Goal: Information Seeking & Learning: Learn about a topic

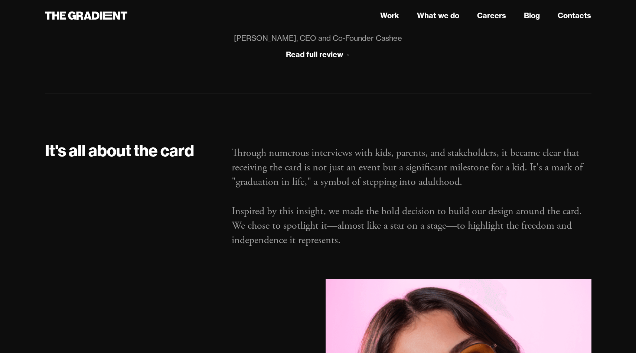
scroll to position [1167, 0]
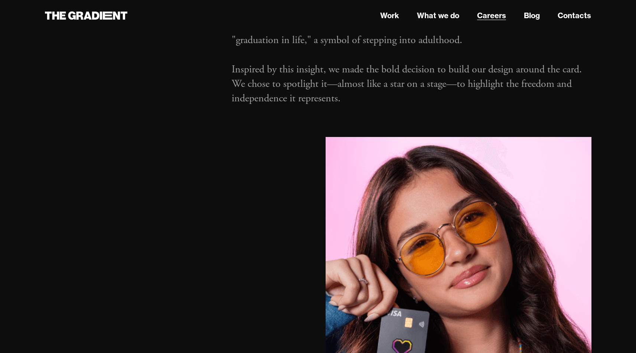
click at [482, 17] on link "Careers" at bounding box center [491, 15] width 29 height 11
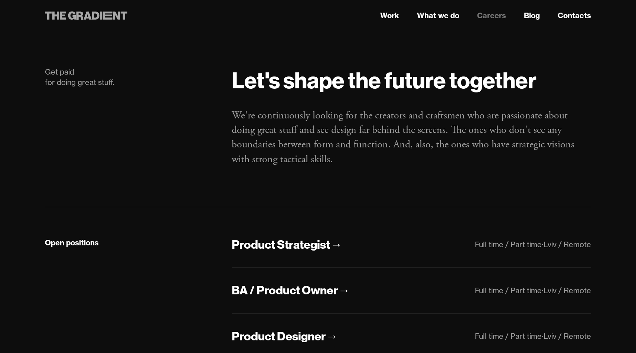
click at [94, 19] on icon at bounding box center [95, 16] width 7 height 8
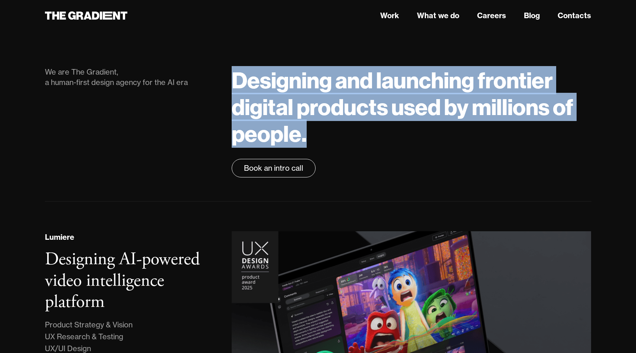
drag, startPoint x: 307, startPoint y: 138, endPoint x: 232, endPoint y: 79, distance: 95.2
click at [232, 79] on h1 "Designing and launching frontier digital products used by millions of people." at bounding box center [411, 107] width 359 height 80
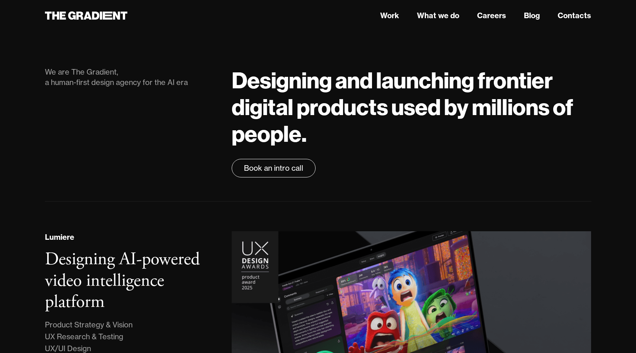
click at [263, 87] on h1 "Designing and launching frontier digital products used by millions of people." at bounding box center [411, 107] width 359 height 80
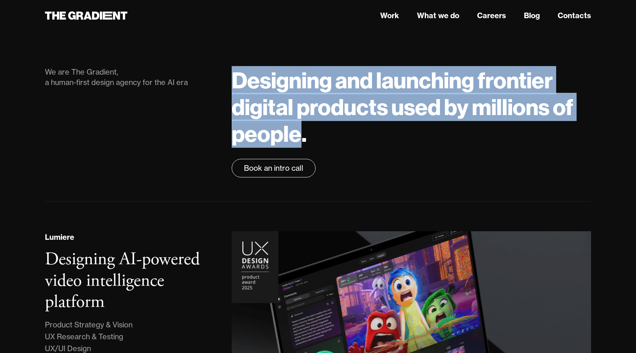
drag, startPoint x: 235, startPoint y: 77, endPoint x: 302, endPoint y: 130, distance: 85.9
click at [302, 130] on h1 "Designing and launching frontier digital products used by millions of people." at bounding box center [411, 107] width 359 height 80
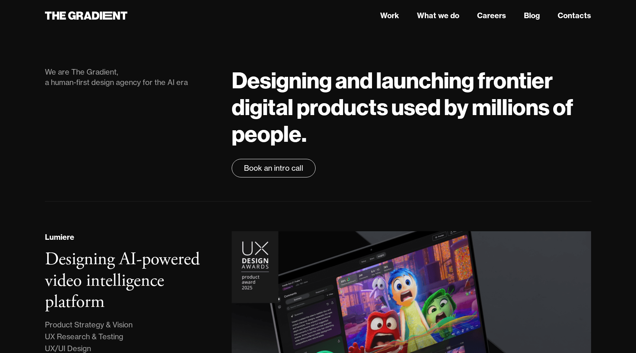
click at [324, 146] on h1 "Designing and launching frontier digital products used by millions of people." at bounding box center [411, 107] width 359 height 80
click at [494, 13] on link "Careers" at bounding box center [491, 15] width 29 height 11
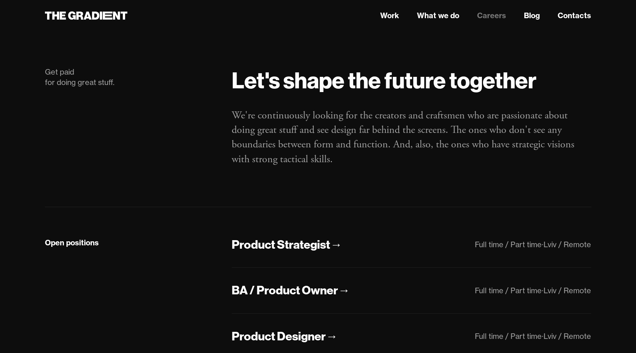
scroll to position [91, 0]
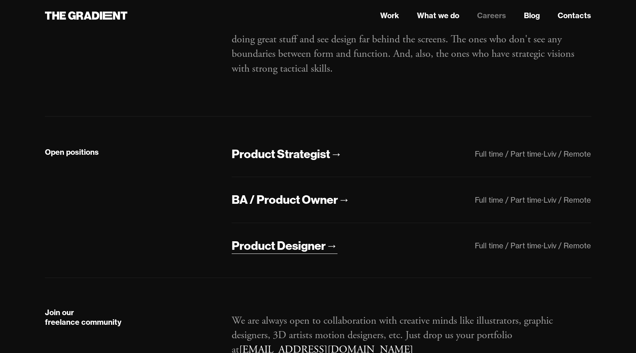
click at [257, 240] on div "Product Designer" at bounding box center [279, 246] width 94 height 16
